Goal: Information Seeking & Learning: Learn about a topic

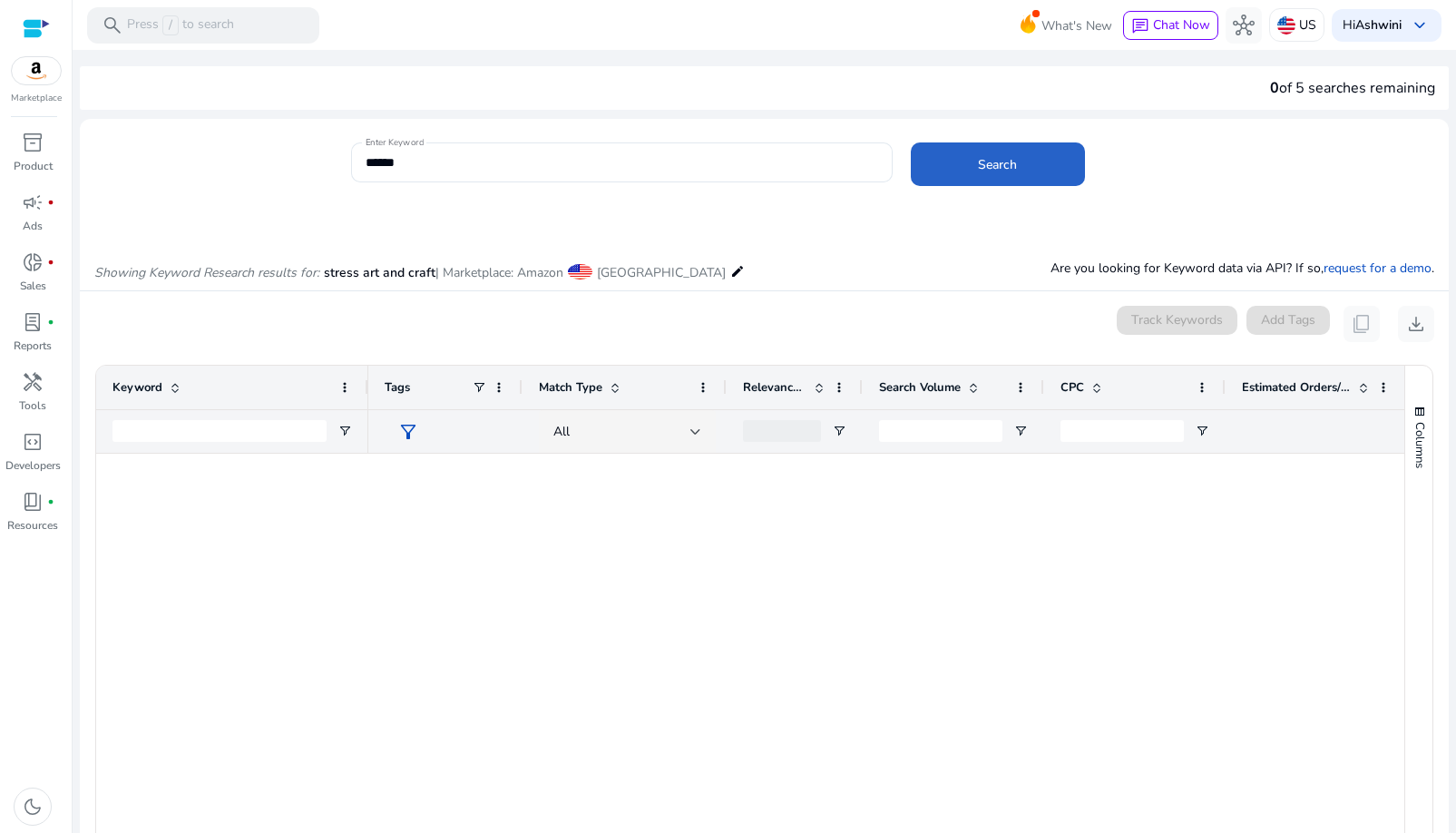
scroll to position [1739, 0]
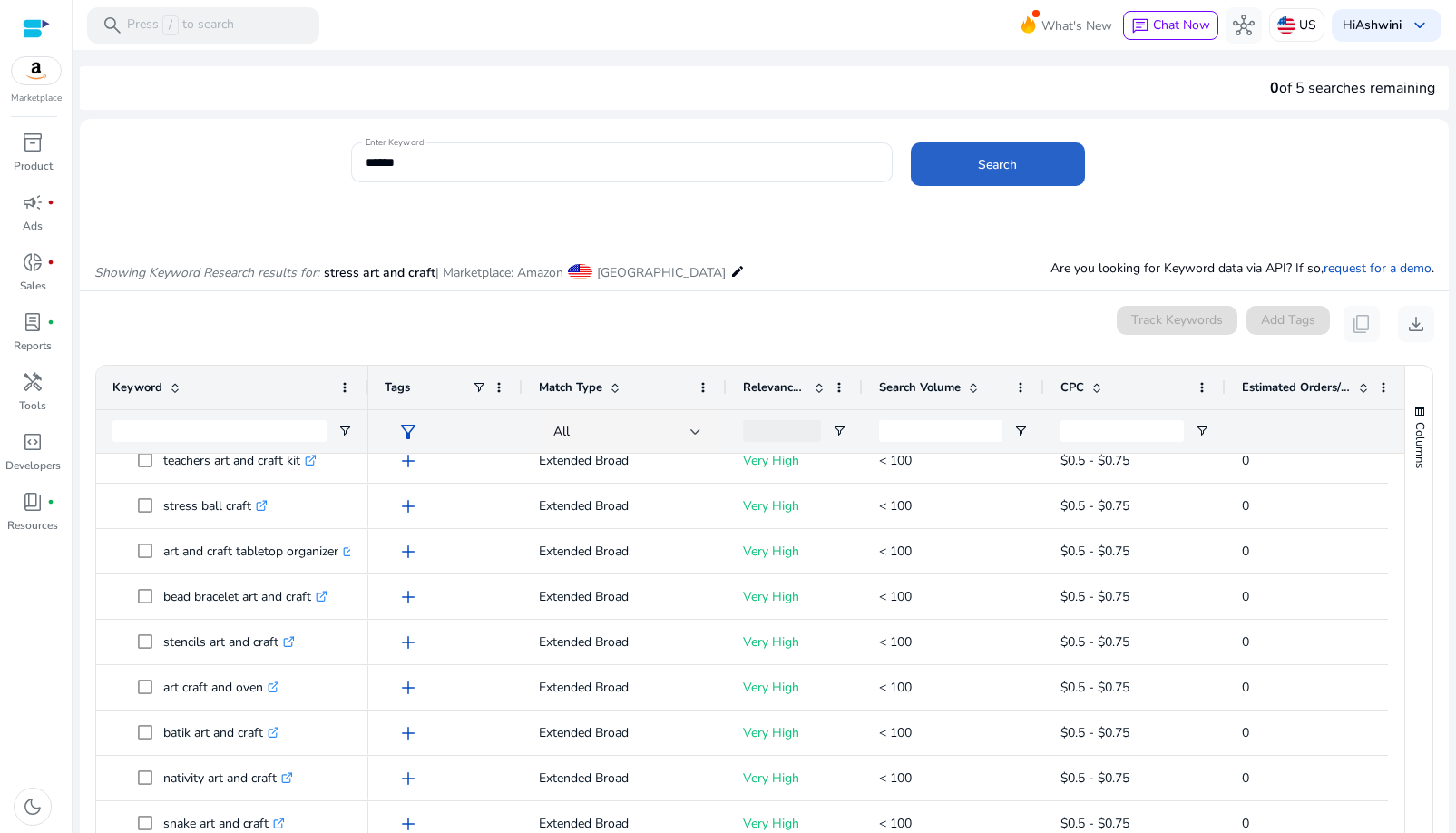
click at [1416, 713] on div "Columns" at bounding box center [1419, 682] width 28 height 634
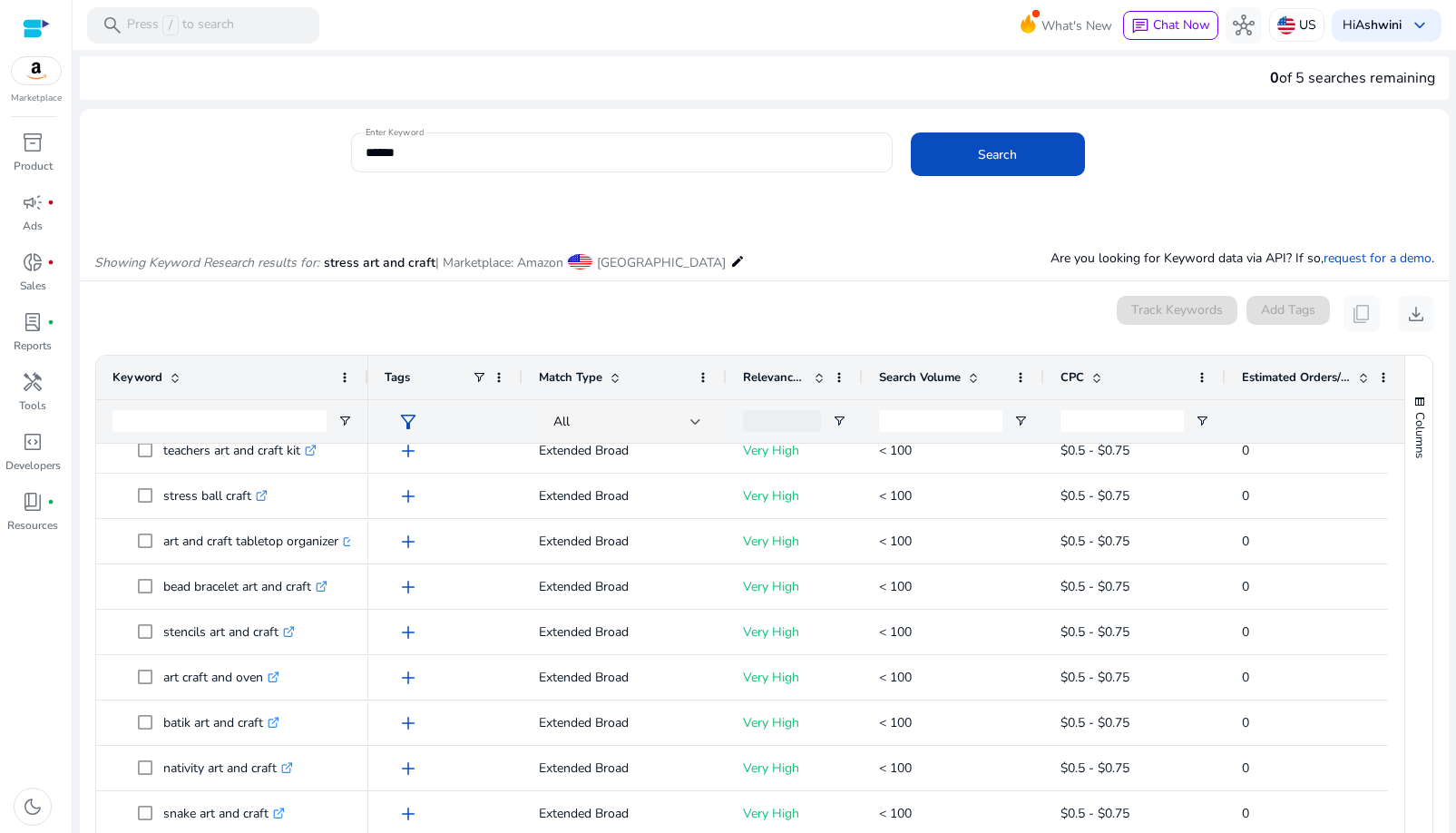
scroll to position [0, 0]
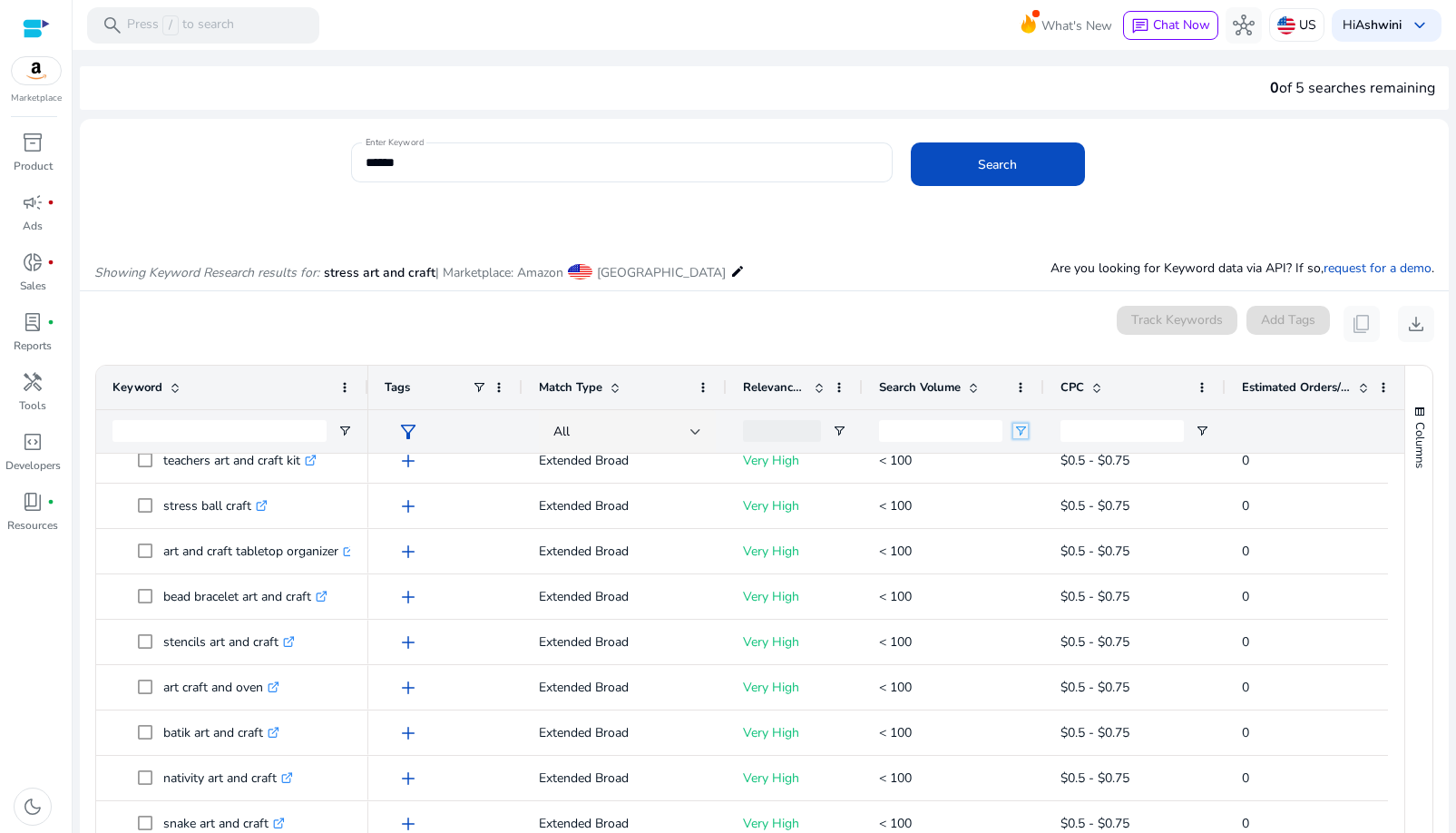
click at [1019, 434] on span "Open Filter Menu" at bounding box center [1020, 430] width 14 height 14
click at [1057, 467] on div "Equals" at bounding box center [1086, 464] width 111 height 13
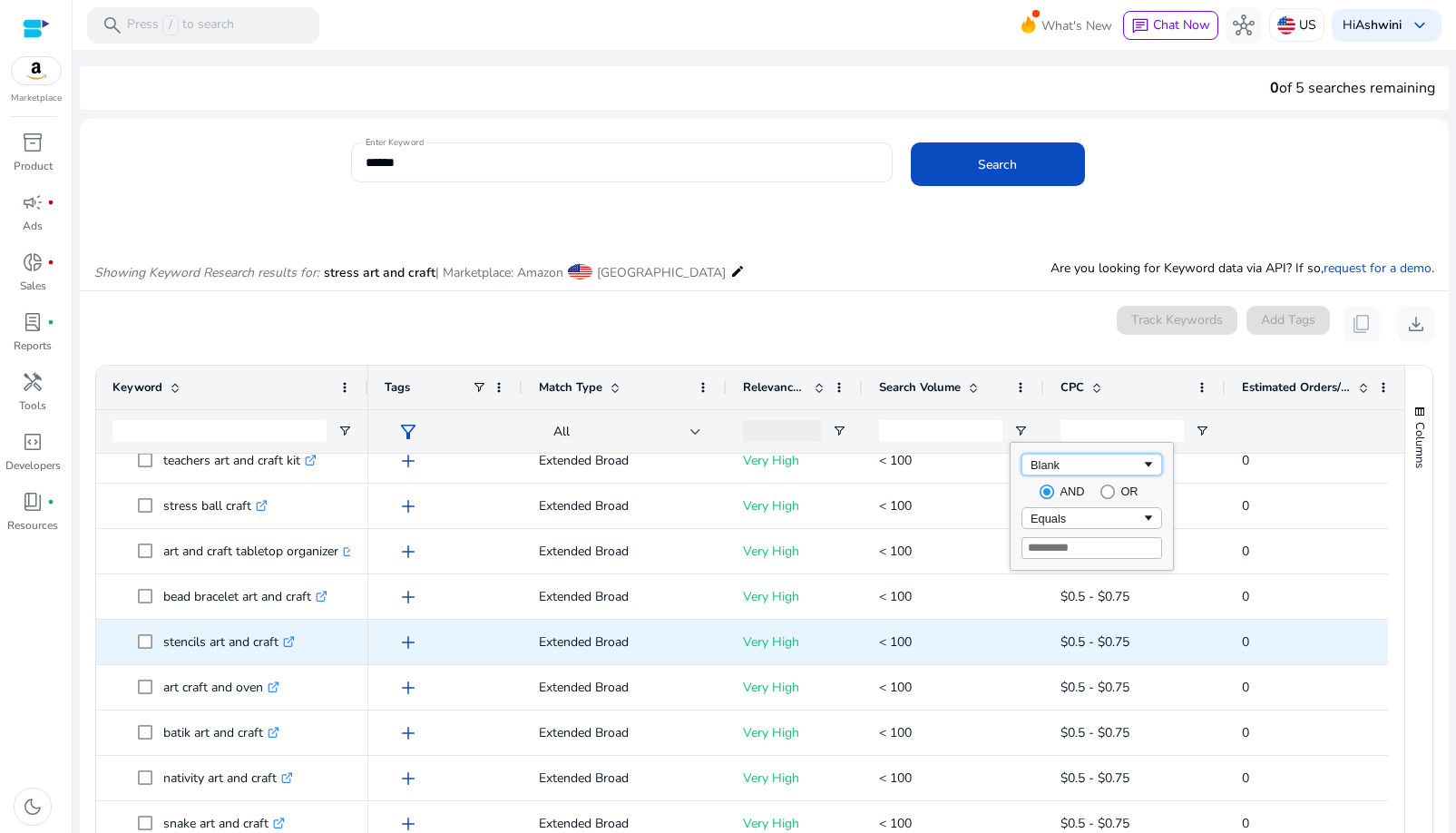
type input "*****"
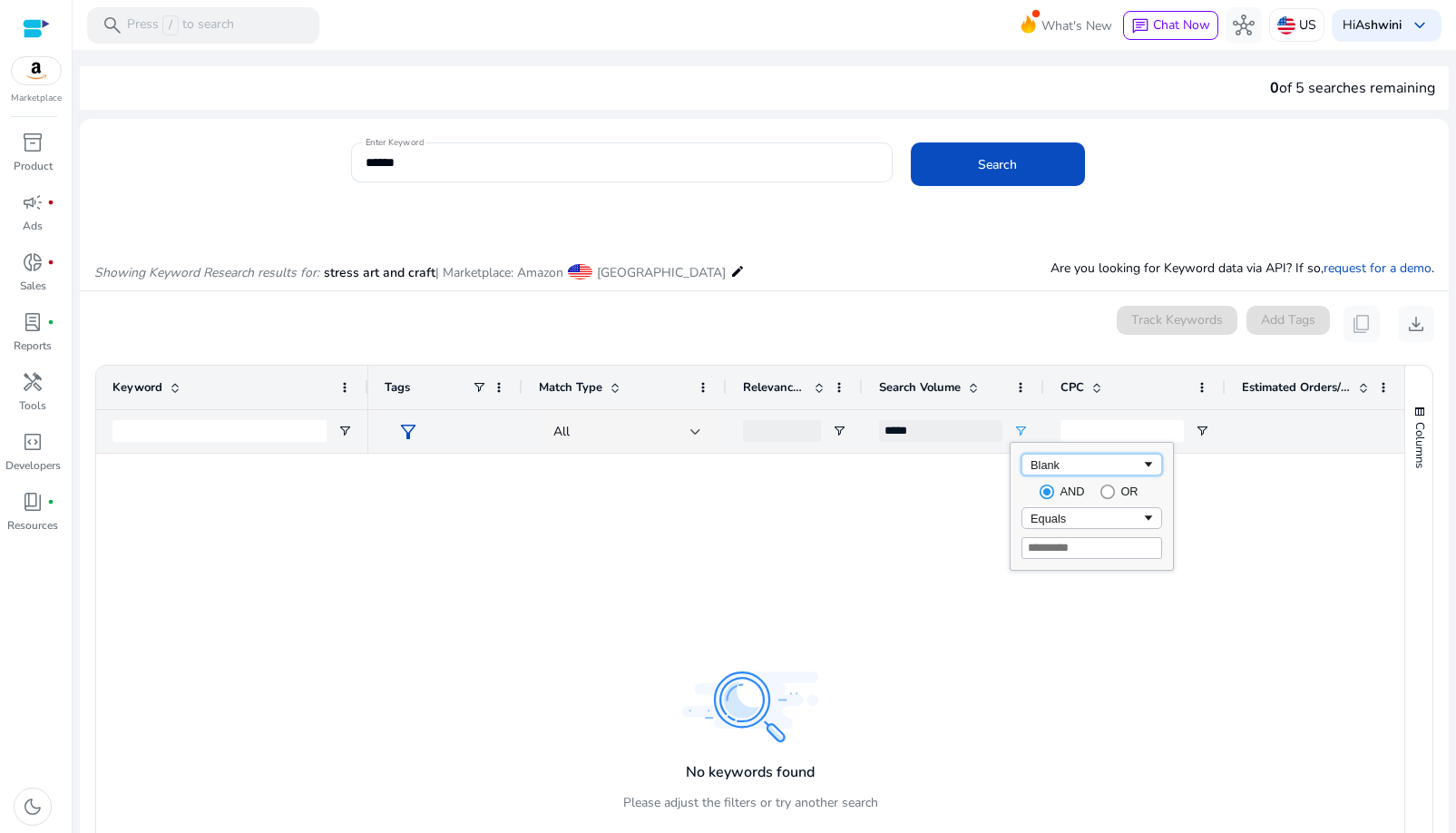
click at [1086, 469] on div "Blank" at bounding box center [1086, 464] width 111 height 13
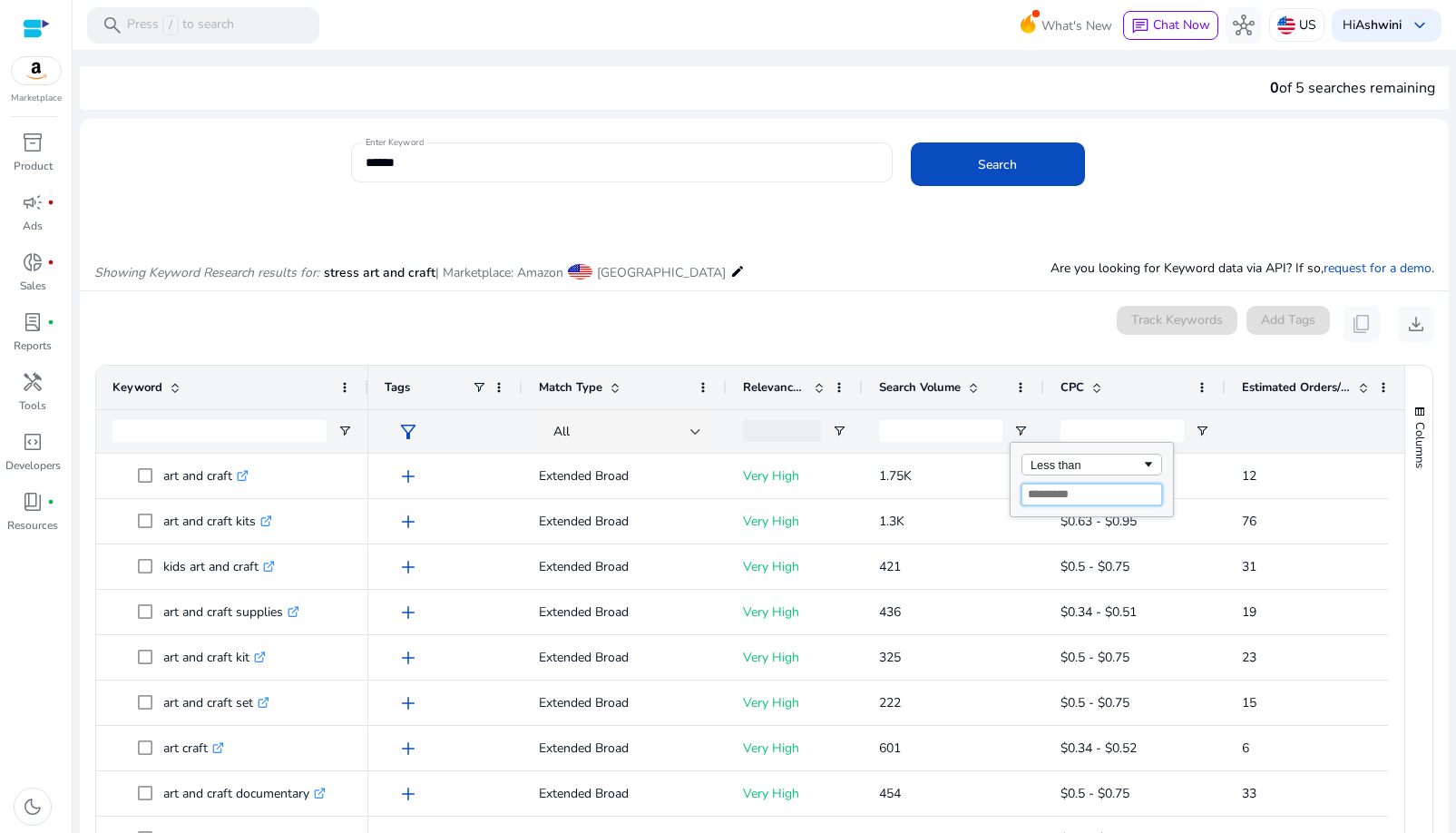
click at [1063, 496] on input "Filter Value" at bounding box center [1092, 494] width 141 height 22
type input "**"
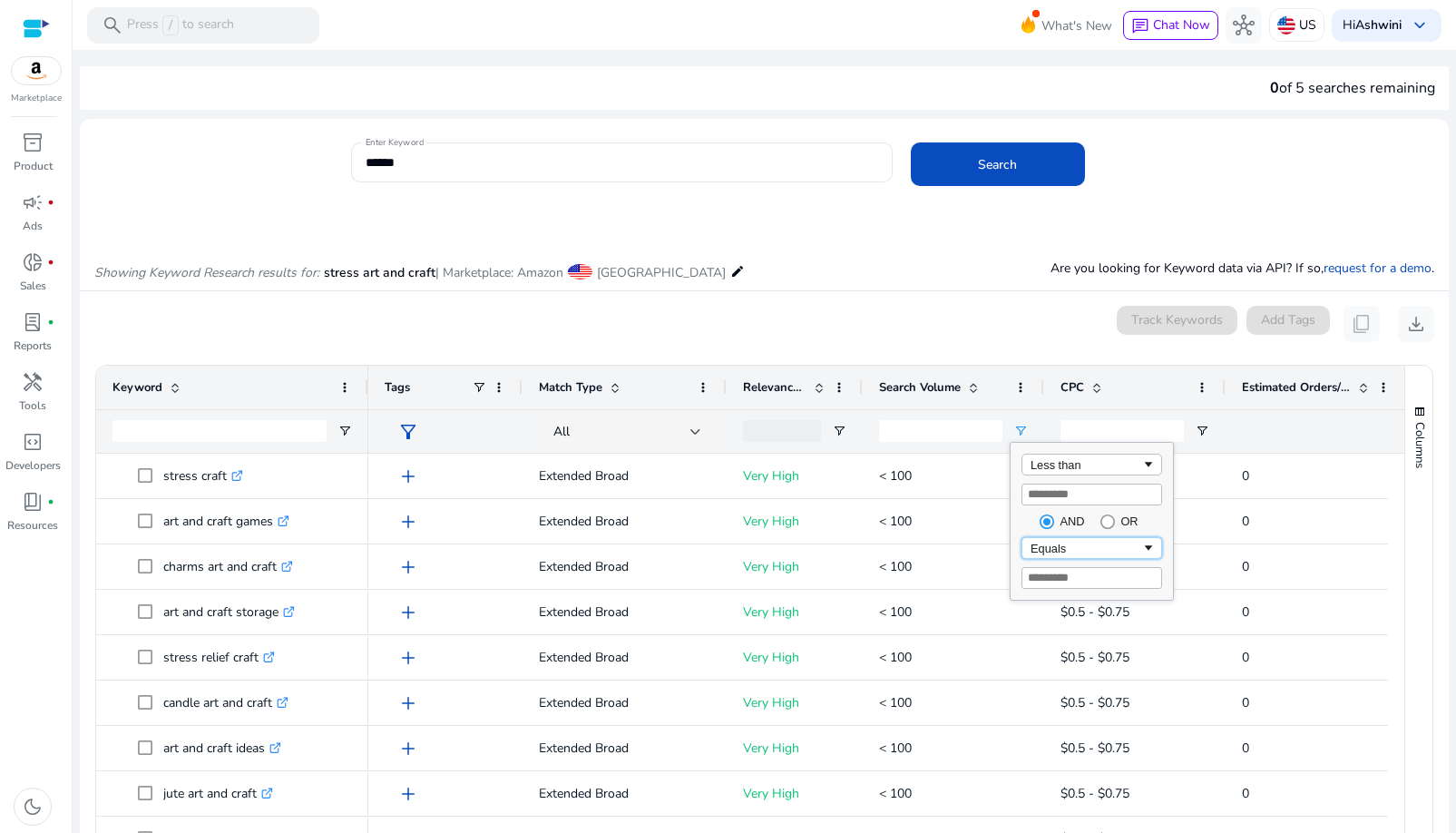
click at [1076, 553] on div "Equals" at bounding box center [1086, 548] width 111 height 13
click at [1089, 495] on input "**" at bounding box center [1092, 494] width 141 height 22
type input "*"
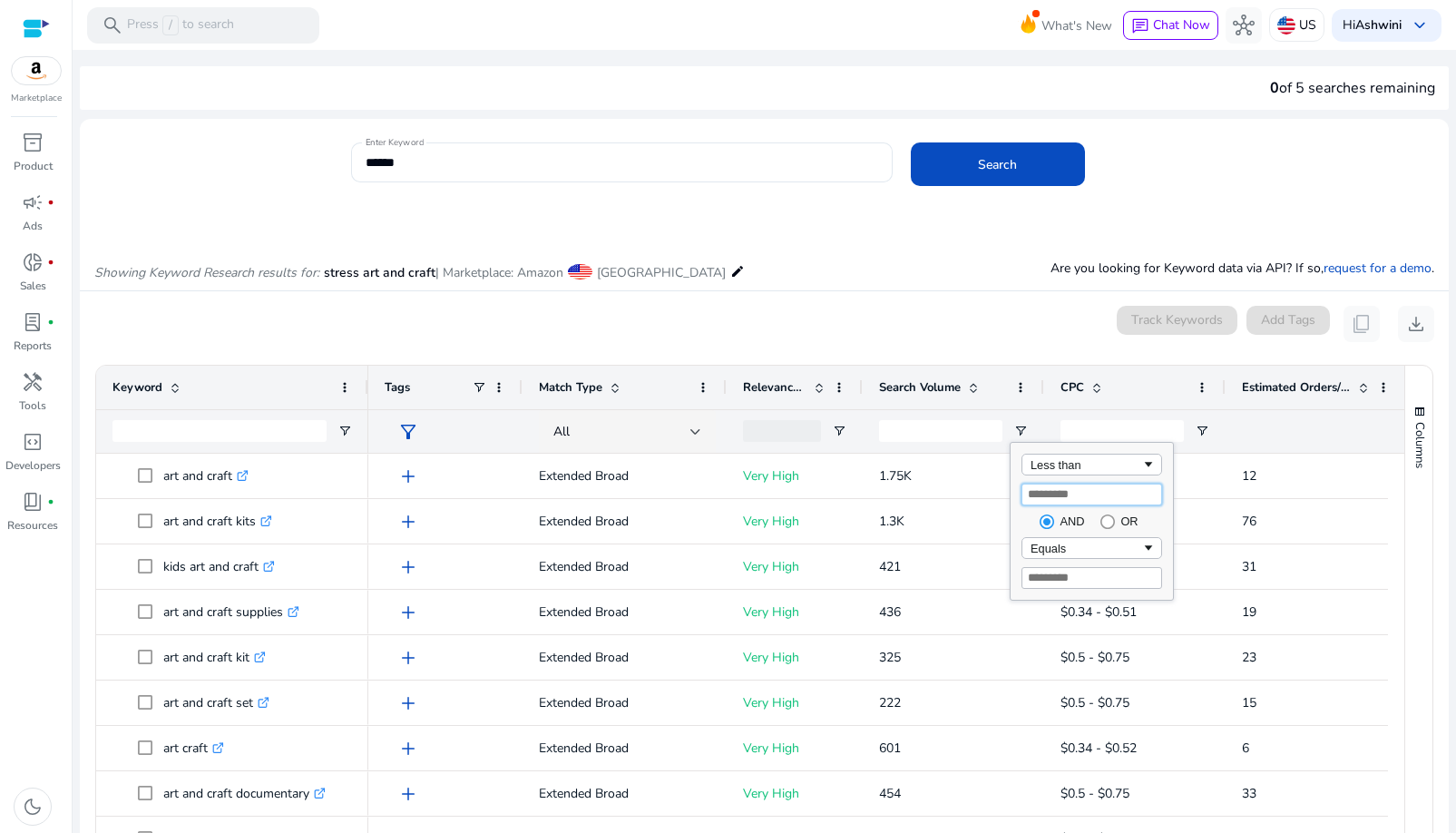
type input "*"
click at [1083, 551] on div "Equals" at bounding box center [1086, 548] width 111 height 13
click at [1125, 580] on input "Filter Value" at bounding box center [1092, 577] width 141 height 22
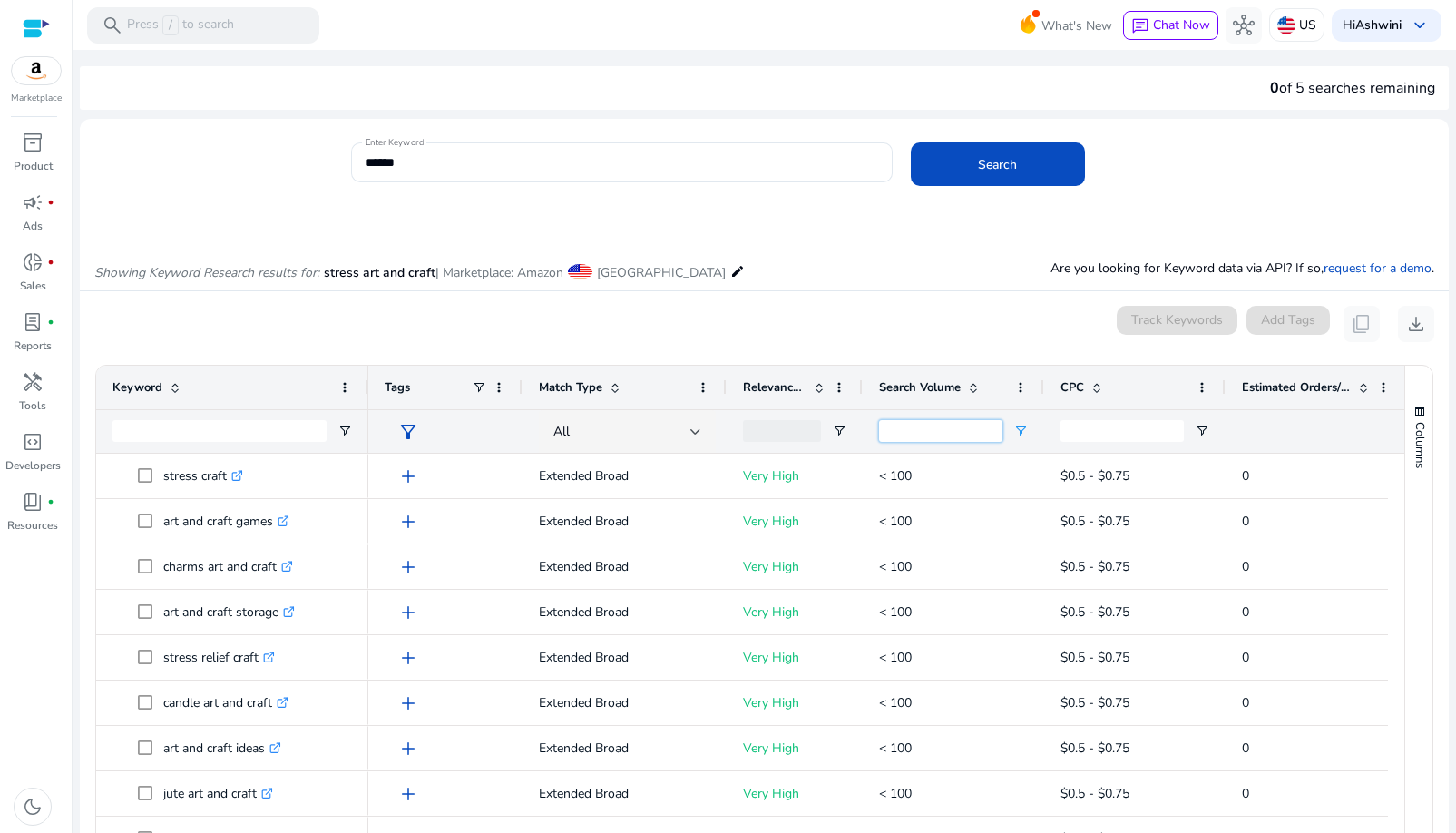
click at [971, 434] on input "*" at bounding box center [941, 430] width 123 height 22
click at [774, 433] on div at bounding box center [782, 430] width 78 height 22
click at [871, 501] on div "(Select All)" at bounding box center [933, 501] width 145 height 13
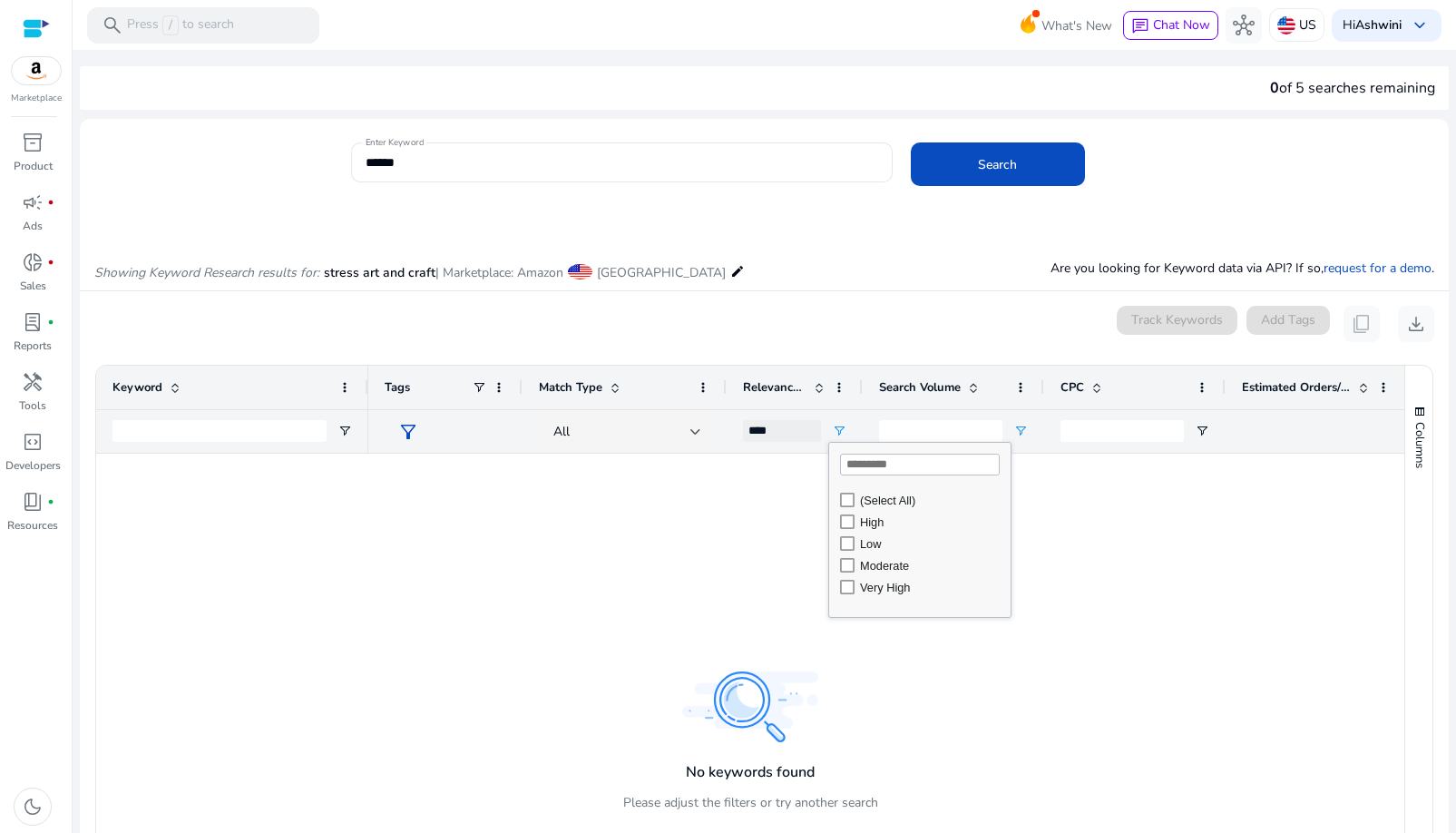
click at [871, 540] on div "Low" at bounding box center [933, 543] width 145 height 13
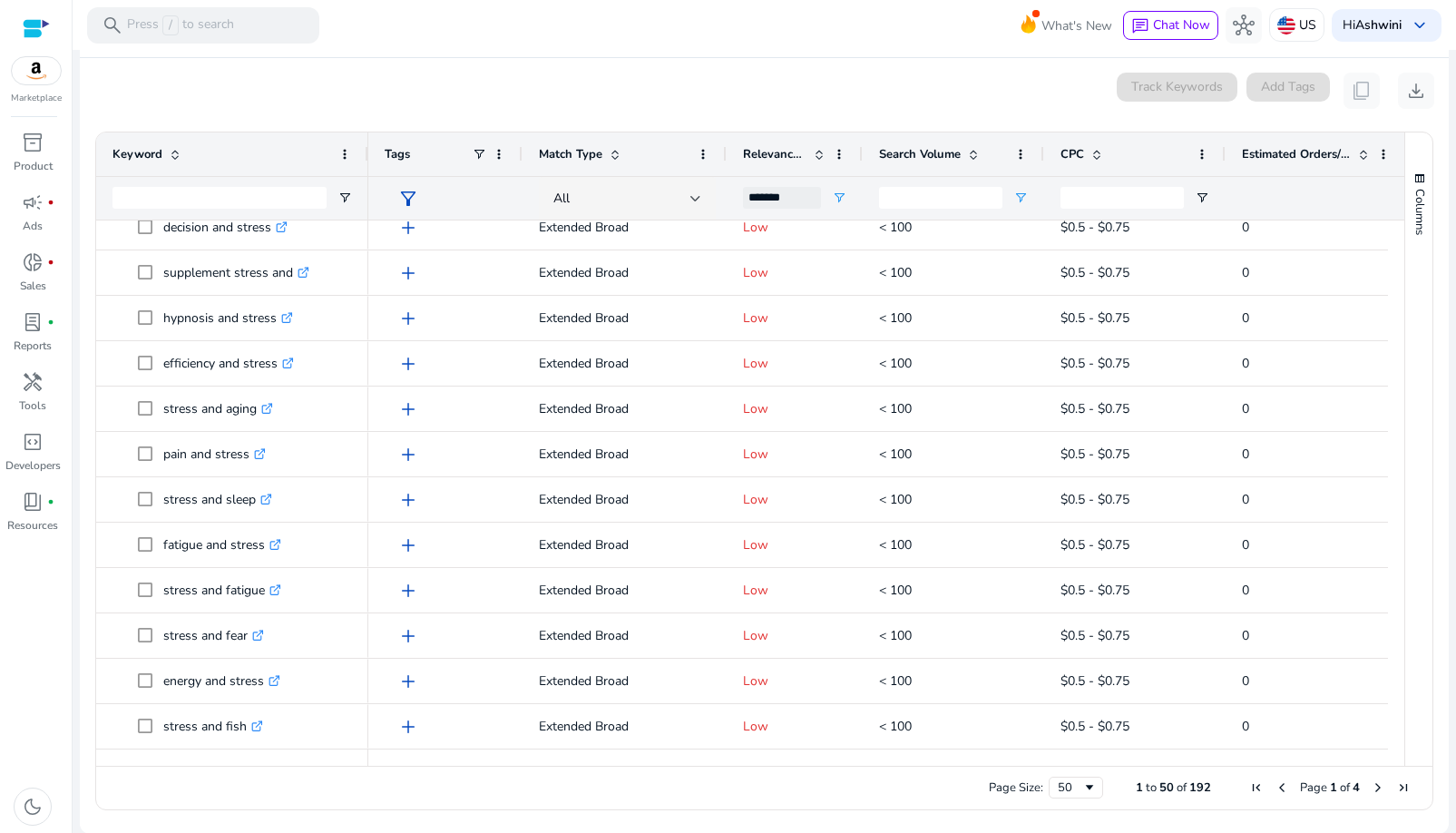
click at [1388, 759] on div at bounding box center [1395, 757] width 16 height 16
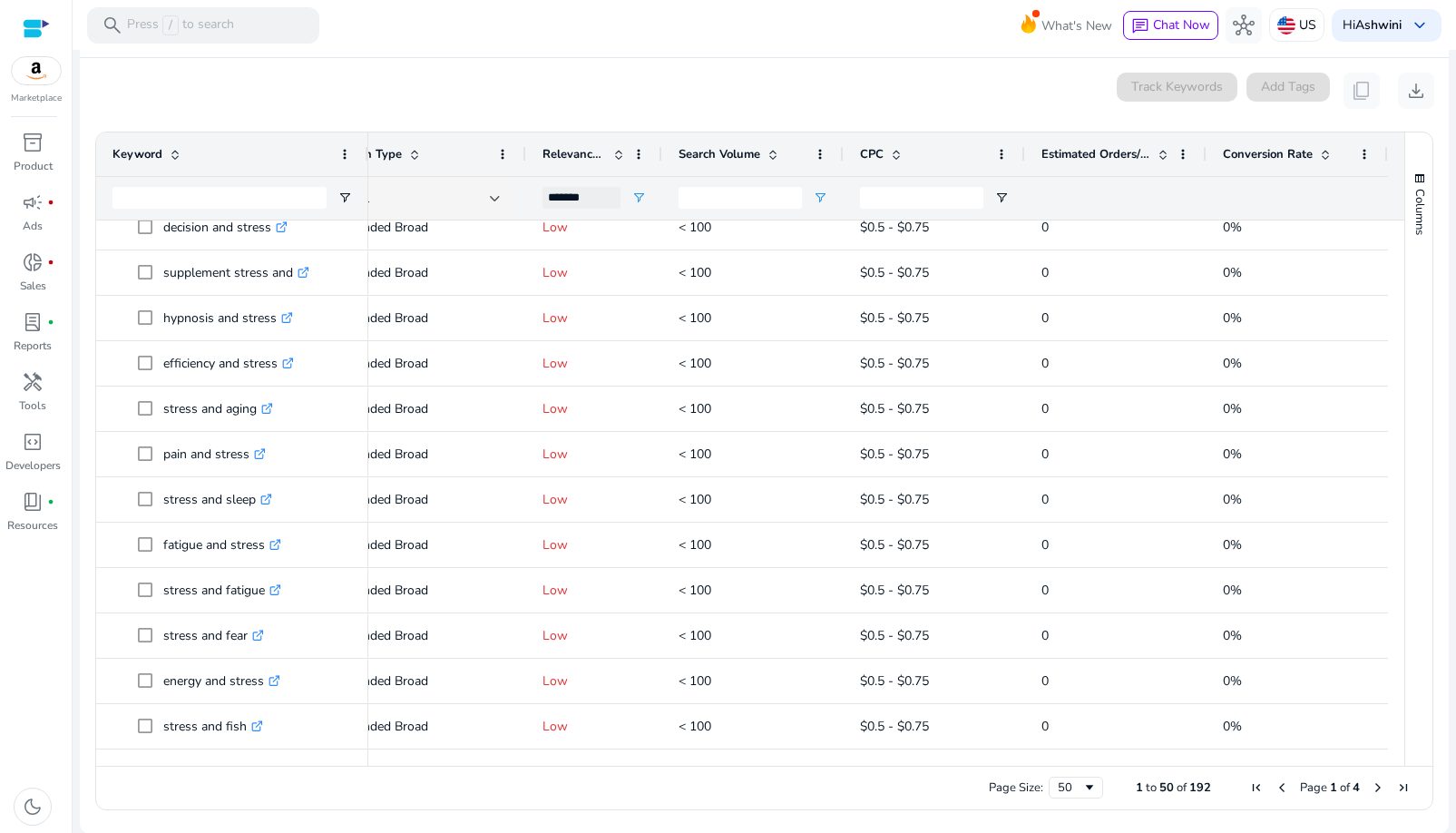
click at [1407, 590] on div "Columns" at bounding box center [1419, 448] width 28 height 634
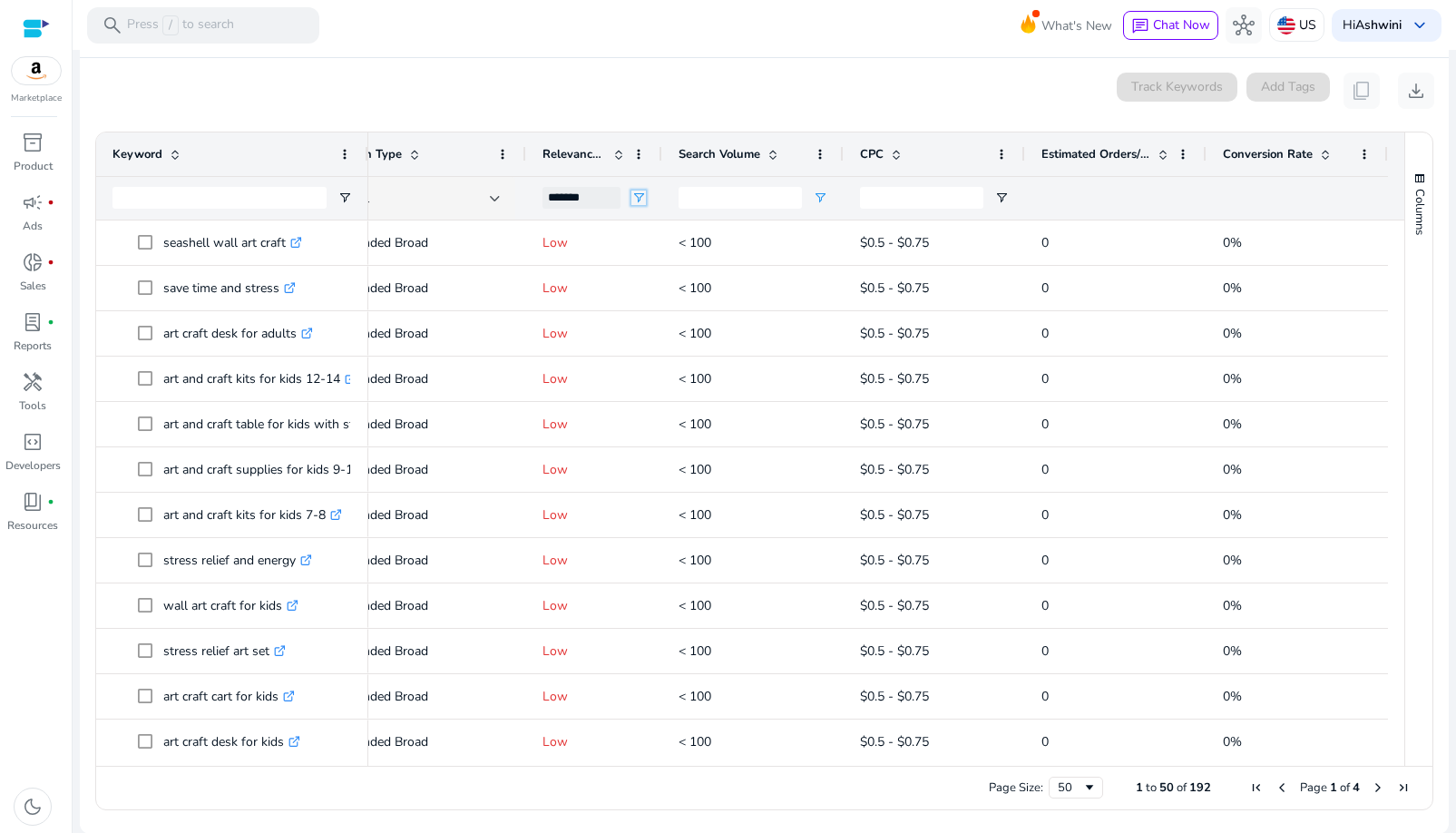
click at [633, 199] on span "Open Filter Menu" at bounding box center [638, 198] width 14 height 14
click at [669, 293] on div "High" at bounding box center [726, 289] width 145 height 13
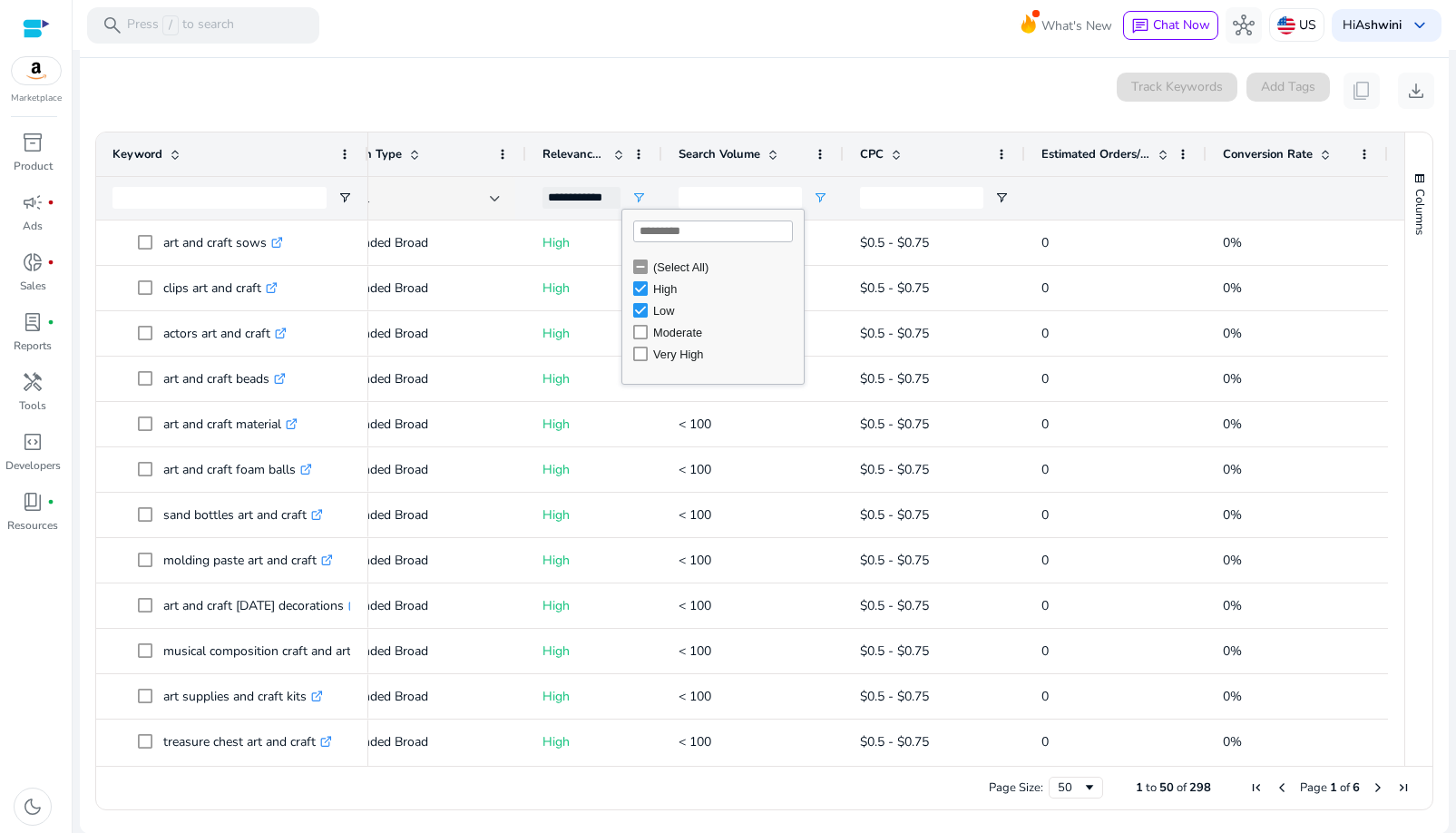
click at [655, 309] on div "Low" at bounding box center [726, 311] width 145 height 13
click at [676, 351] on div "Very High" at bounding box center [726, 354] width 145 height 13
type input "**********"
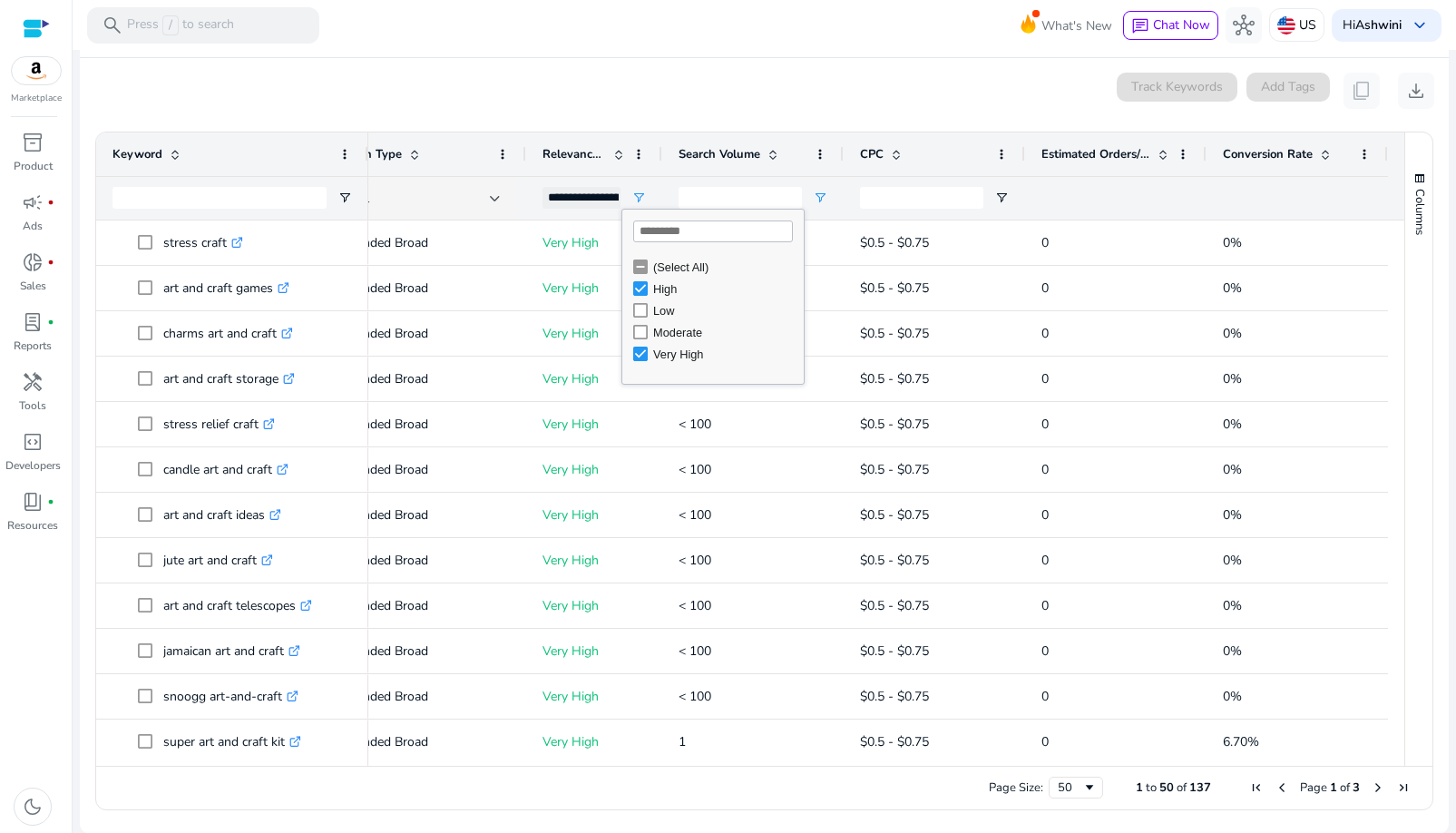
click at [1405, 336] on div "Columns Keyword Column Labels Drag here to set column labels" at bounding box center [1419, 448] width 28 height 634
click at [1158, 152] on span at bounding box center [1163, 154] width 14 height 14
click at [1158, 158] on span at bounding box center [1163, 154] width 14 height 14
click at [1157, 154] on span at bounding box center [1163, 154] width 14 height 14
click at [738, 197] on input "*" at bounding box center [741, 198] width 123 height 22
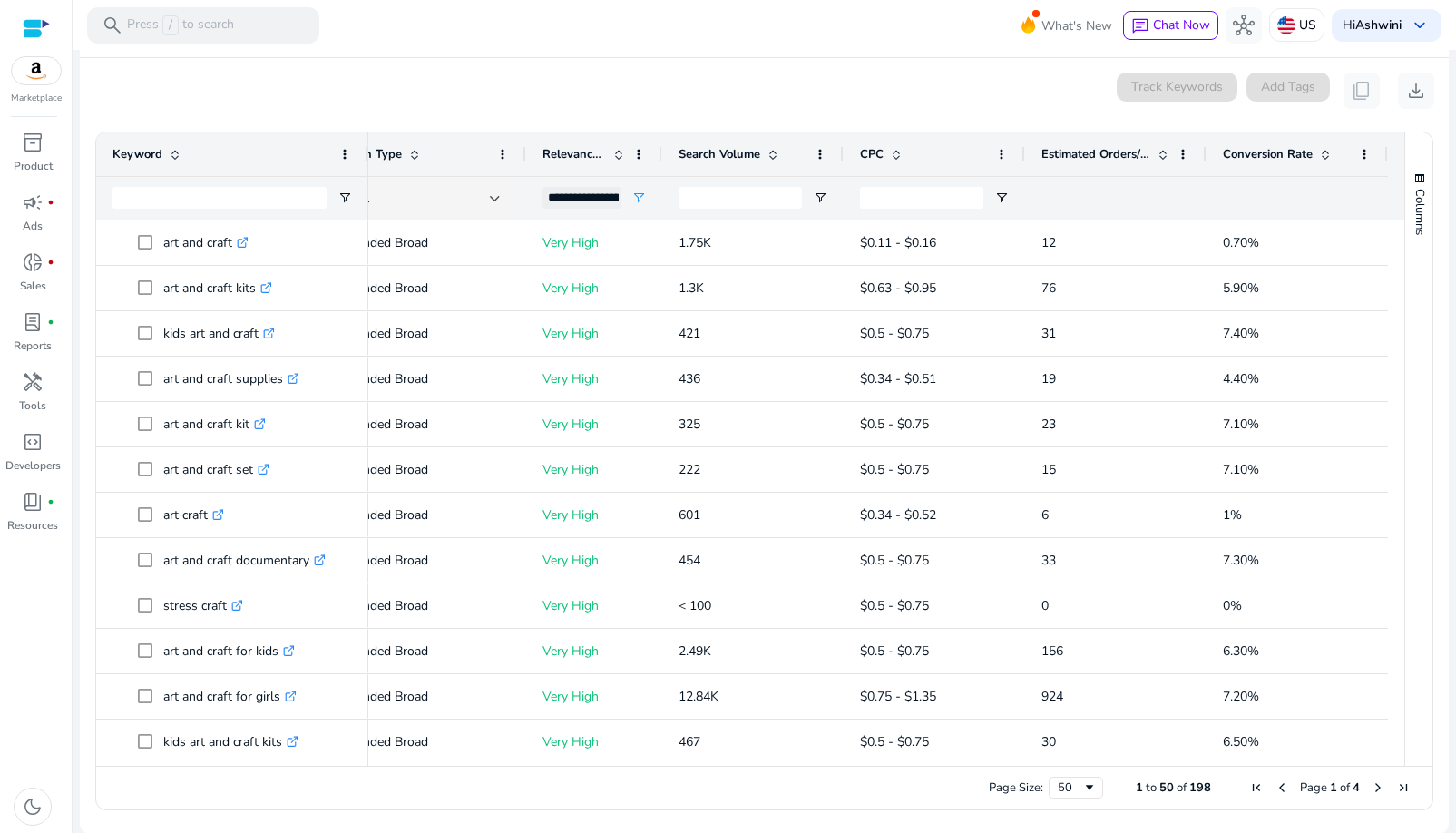
click at [1161, 156] on span at bounding box center [1163, 154] width 14 height 14
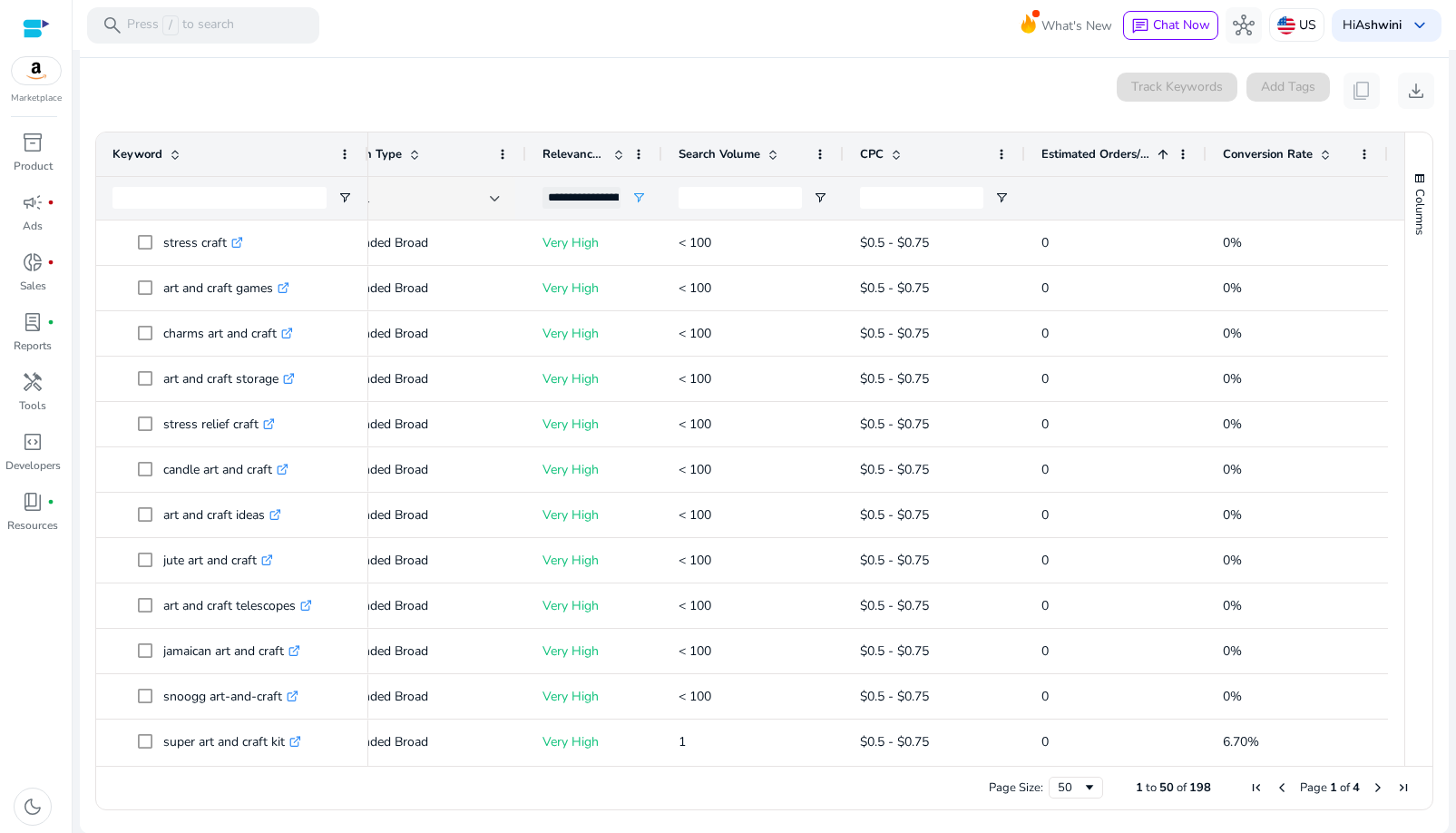
click at [1405, 449] on div "Columns Keyword Column Labels Drag here to set column labels" at bounding box center [1419, 448] width 28 height 634
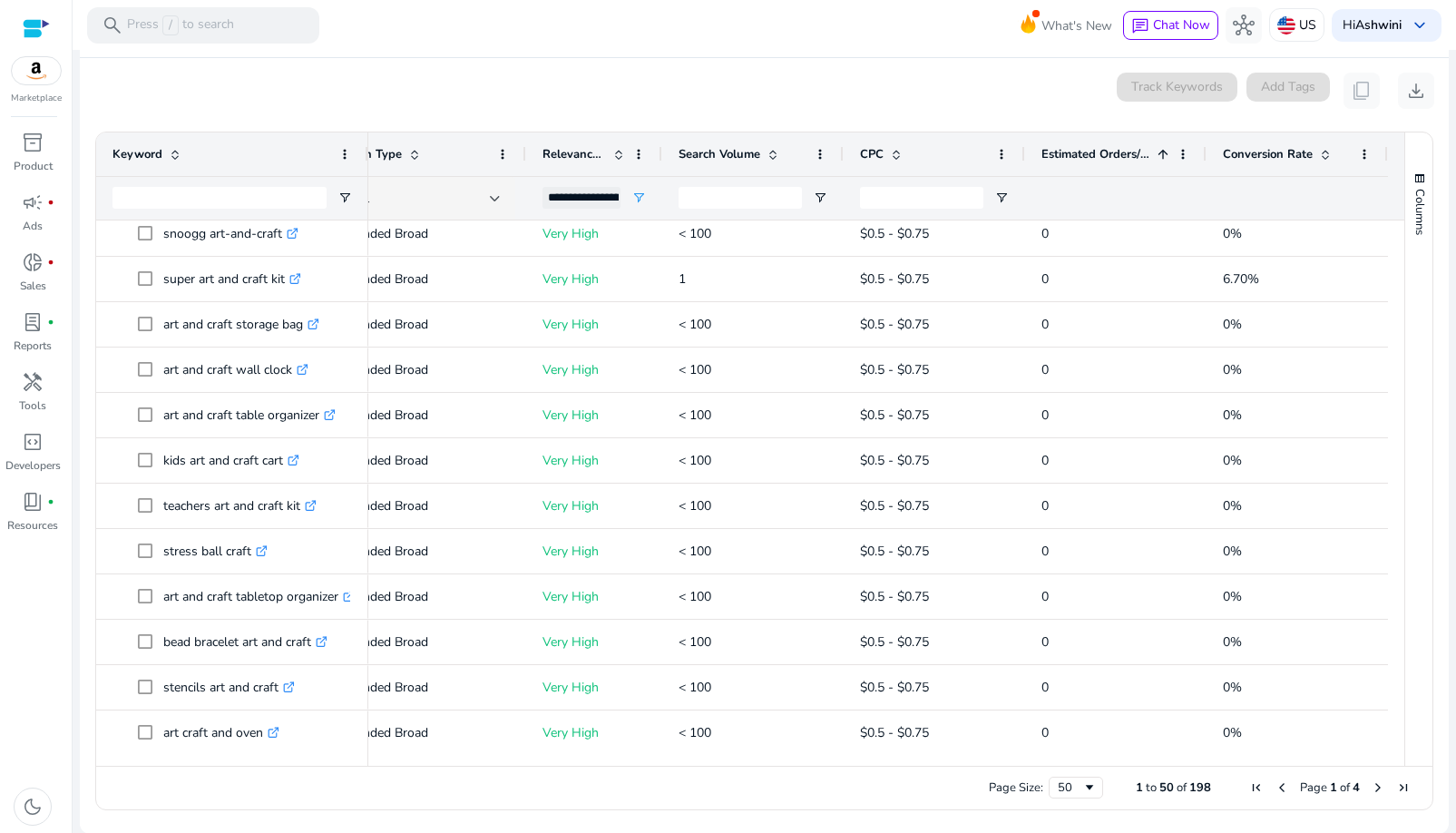
click at [1405, 597] on div "Columns Keyword Column Labels Drag here to set column labels" at bounding box center [1419, 448] width 28 height 634
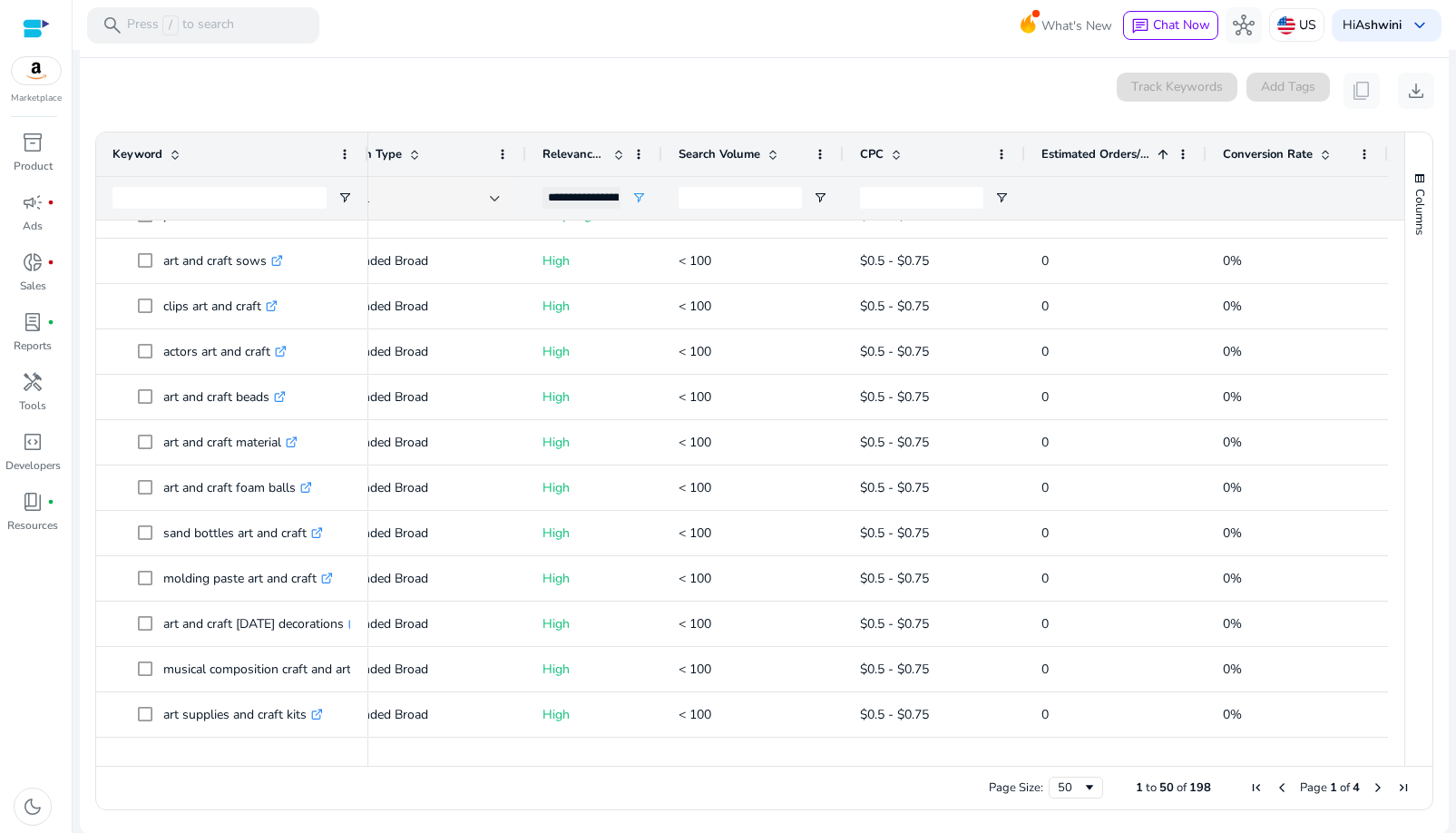
scroll to position [1739, 0]
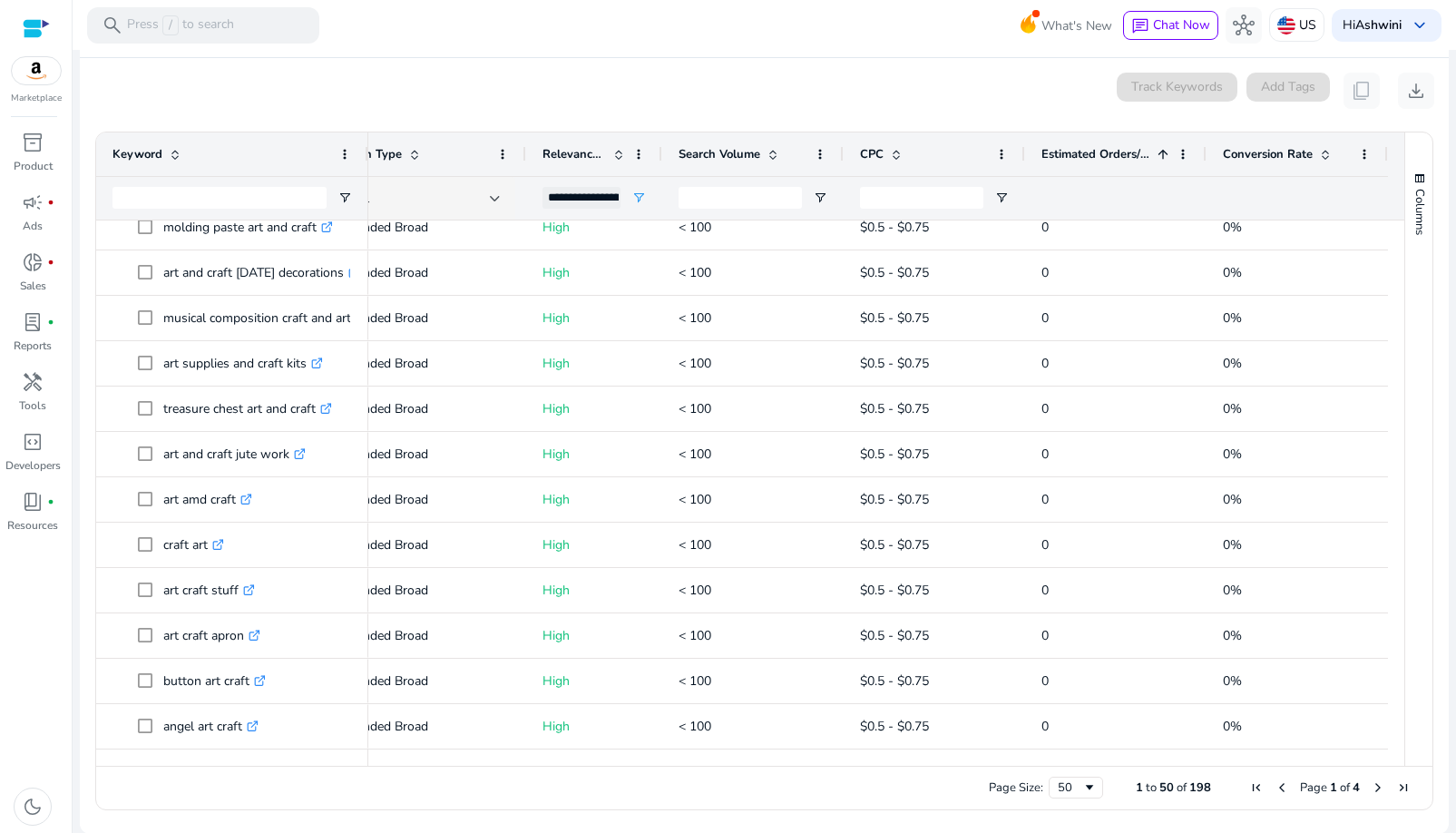
click at [1396, 756] on div at bounding box center [1395, 757] width 16 height 16
